Goal: Check status: Check status

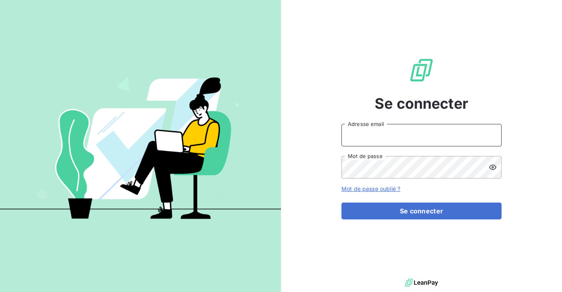
click at [439, 137] on input "Adresse email" at bounding box center [422, 135] width 160 height 22
type input "[EMAIL_ADDRESS][DOMAIN_NAME]"
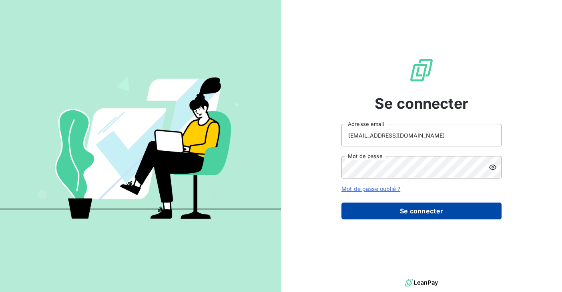
click at [369, 209] on button "Se connecter" at bounding box center [422, 210] width 160 height 17
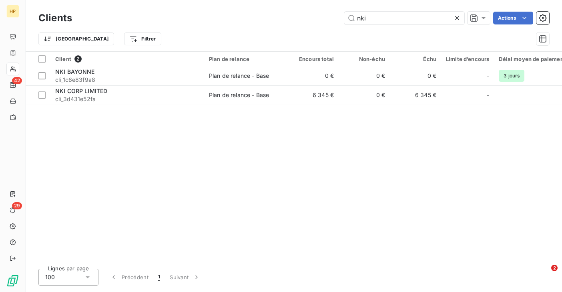
type input "nki"
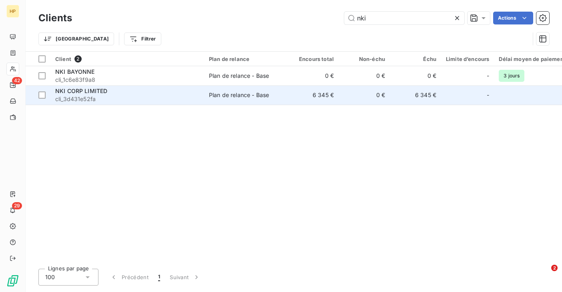
click at [129, 96] on span "cli_3d431e52fa" at bounding box center [127, 99] width 144 height 8
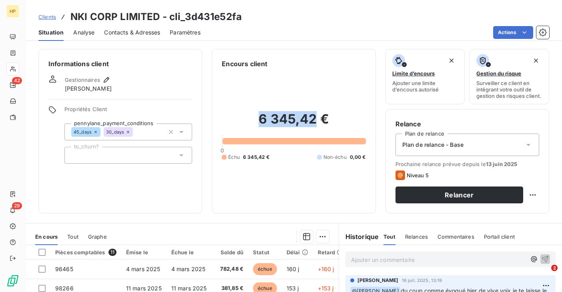
drag, startPoint x: 261, startPoint y: 119, endPoint x: 314, endPoint y: 121, distance: 53.3
click at [314, 121] on h2 "6 345,42 €" at bounding box center [294, 123] width 144 height 24
copy h2 "6 345,42"
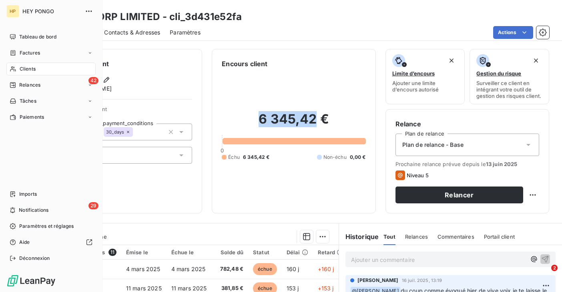
click at [11, 68] on icon at bounding box center [13, 69] width 7 height 6
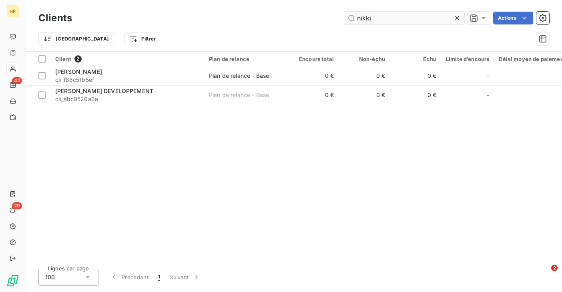
click at [368, 18] on input "nikki" at bounding box center [405, 18] width 120 height 13
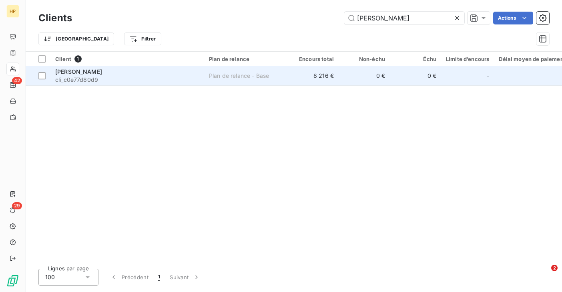
type input "niki"
click at [146, 76] on span "cli_c0e77d80d9" at bounding box center [127, 80] width 144 height 8
